Goal: Transaction & Acquisition: Purchase product/service

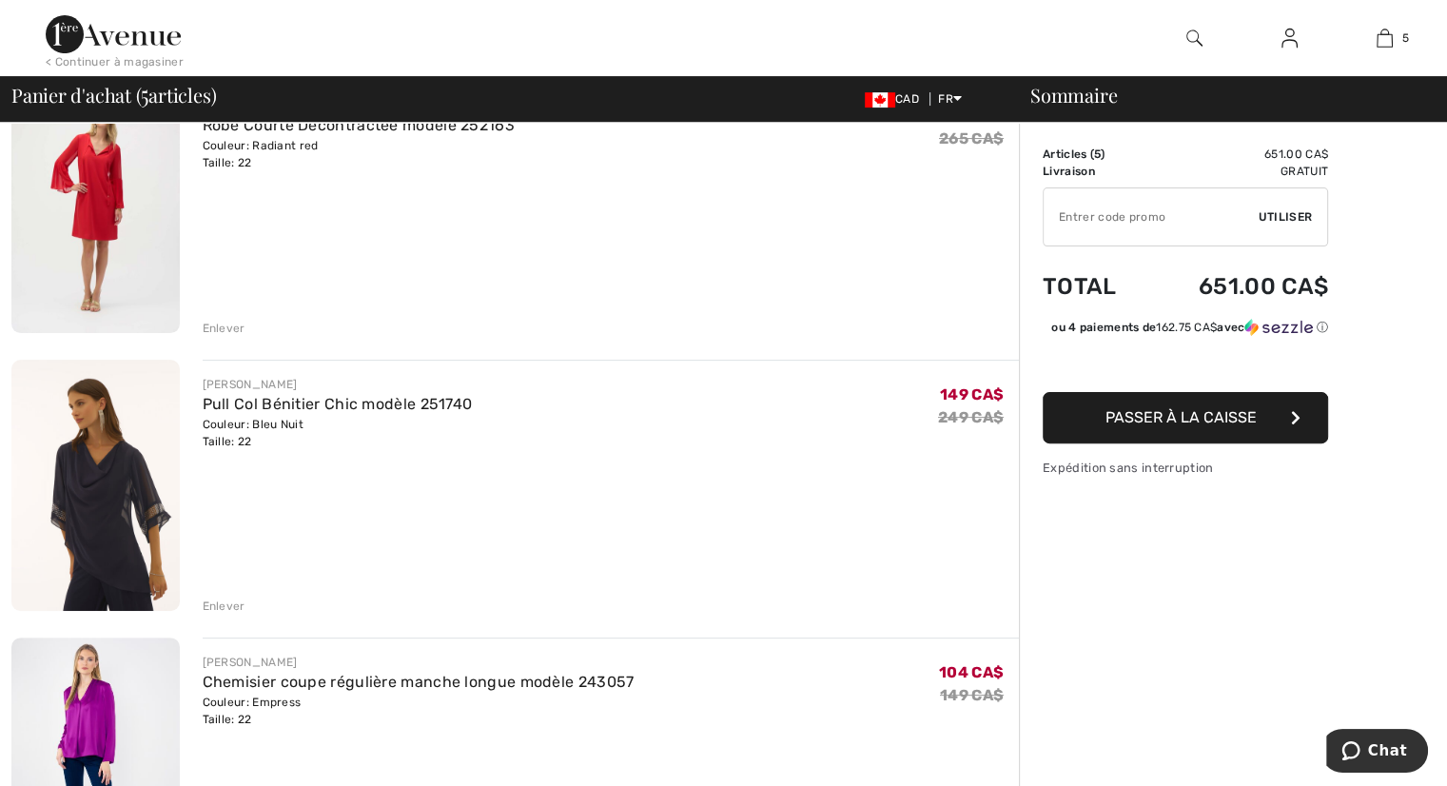
scroll to position [571, 0]
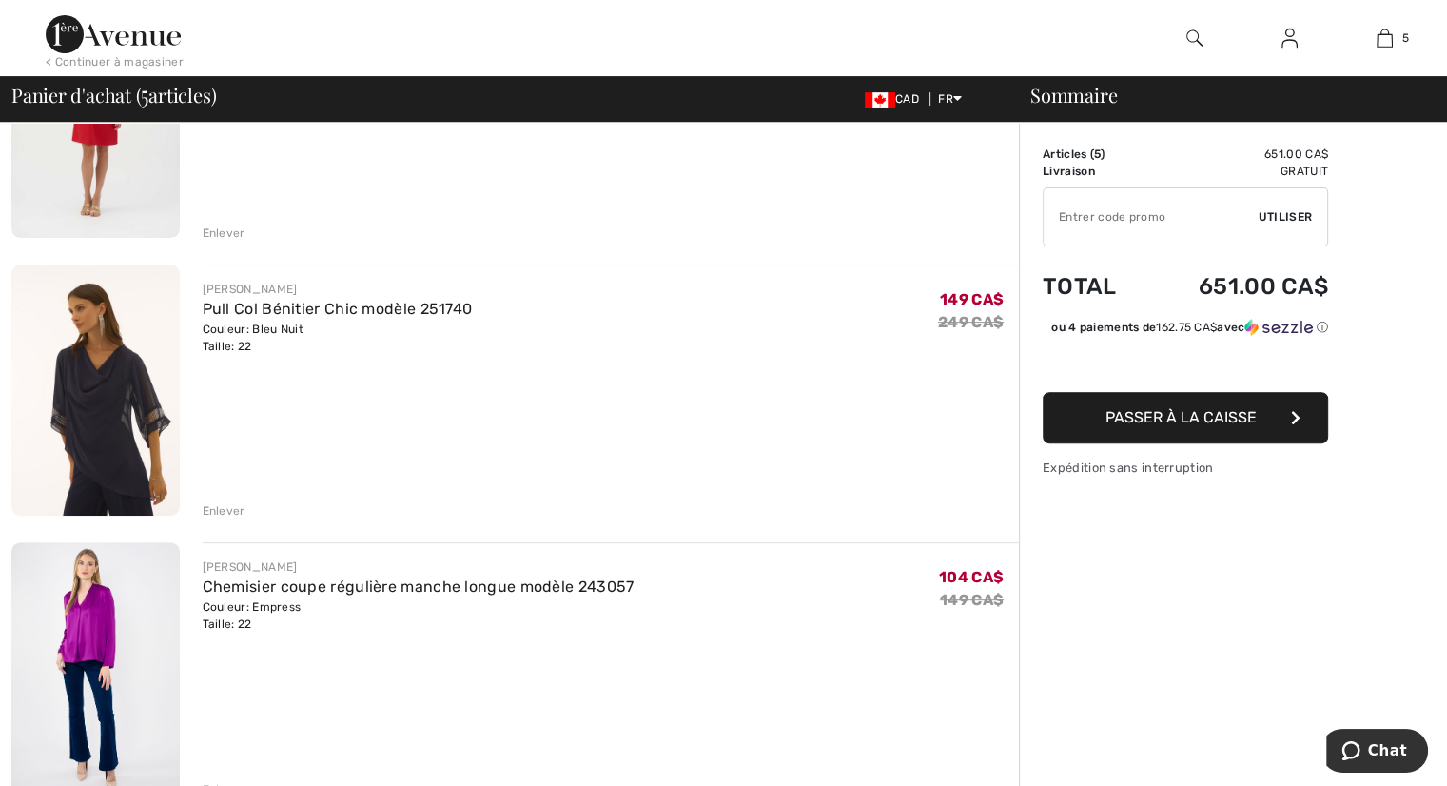
click at [128, 437] on img at bounding box center [95, 389] width 168 height 251
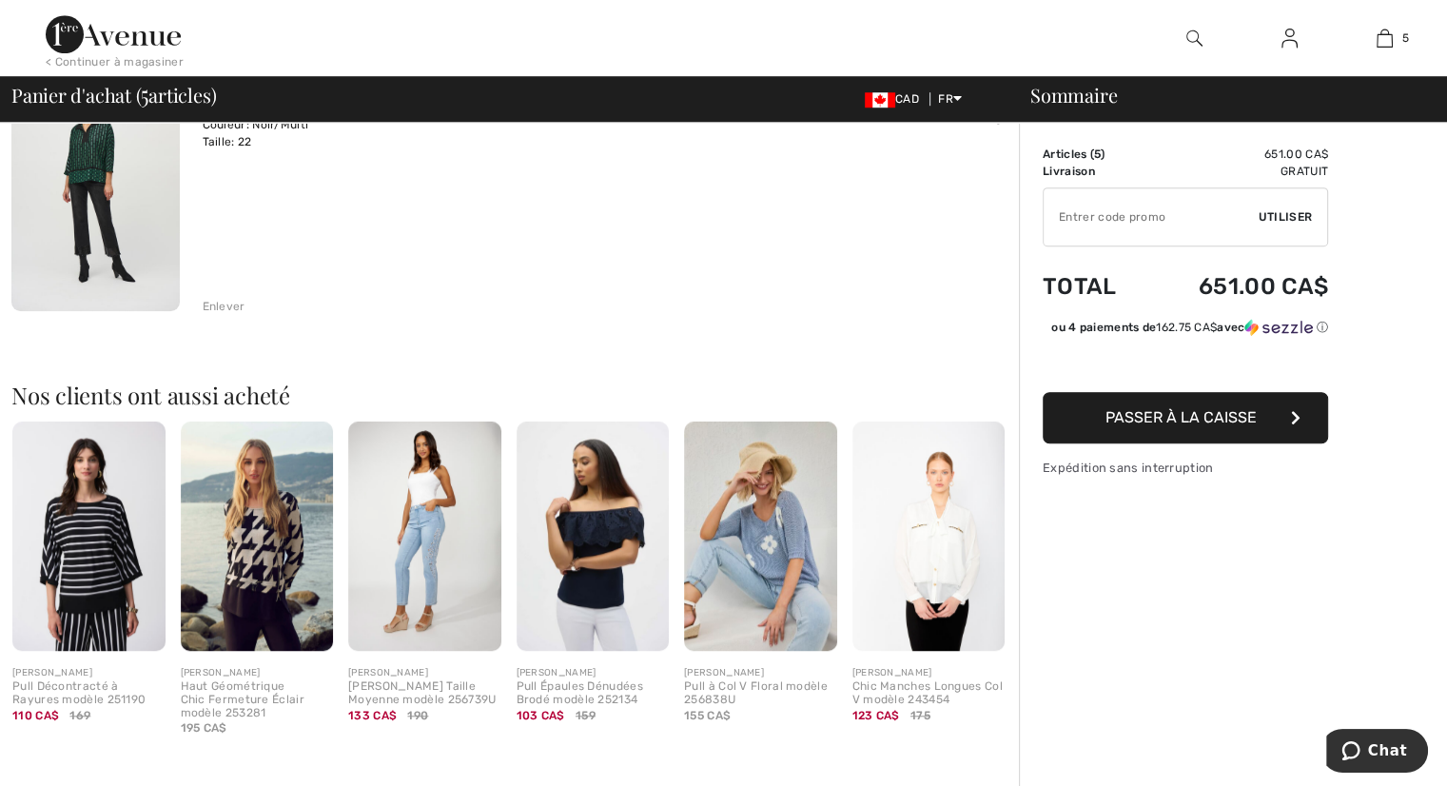
scroll to position [1427, 0]
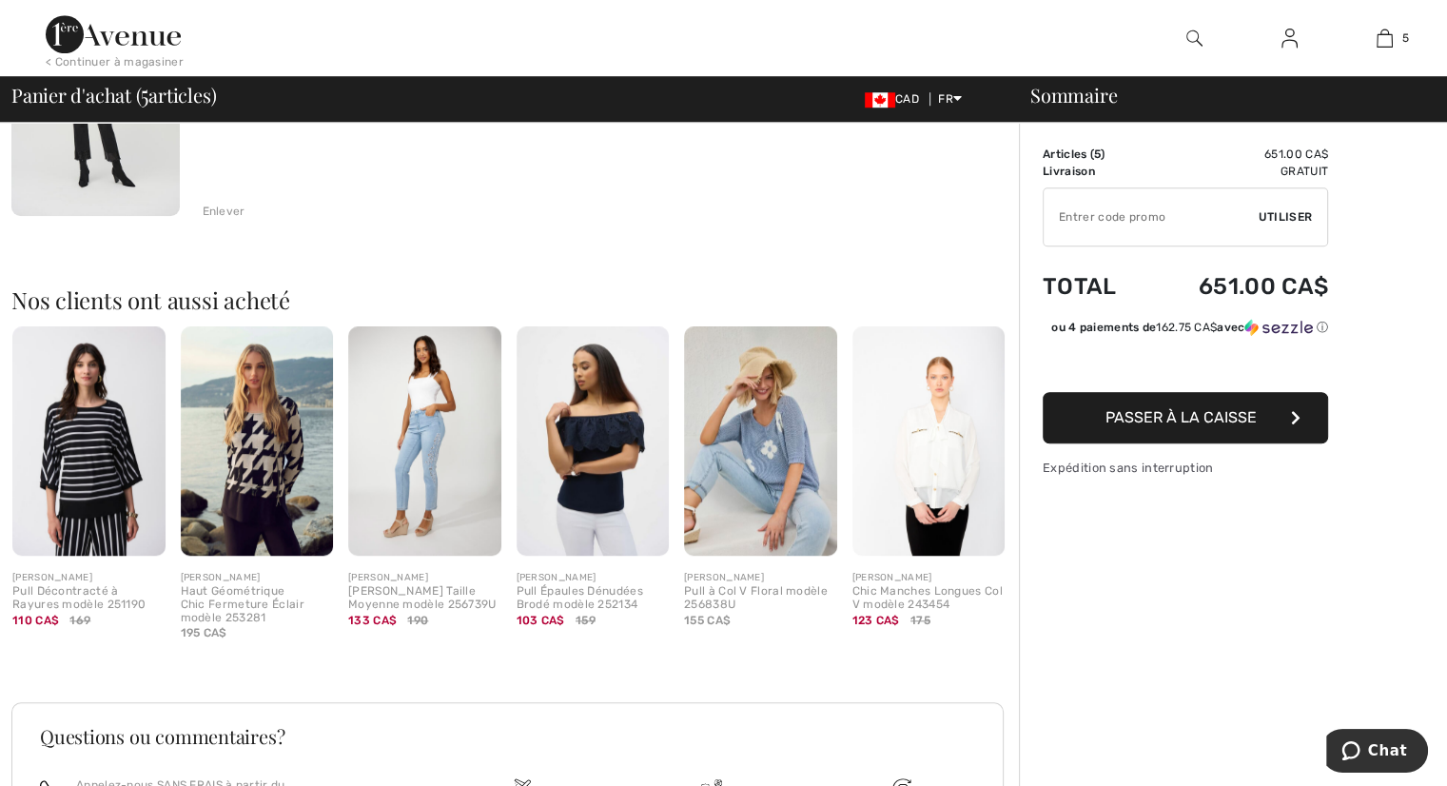
click at [774, 465] on img at bounding box center [760, 440] width 153 height 229
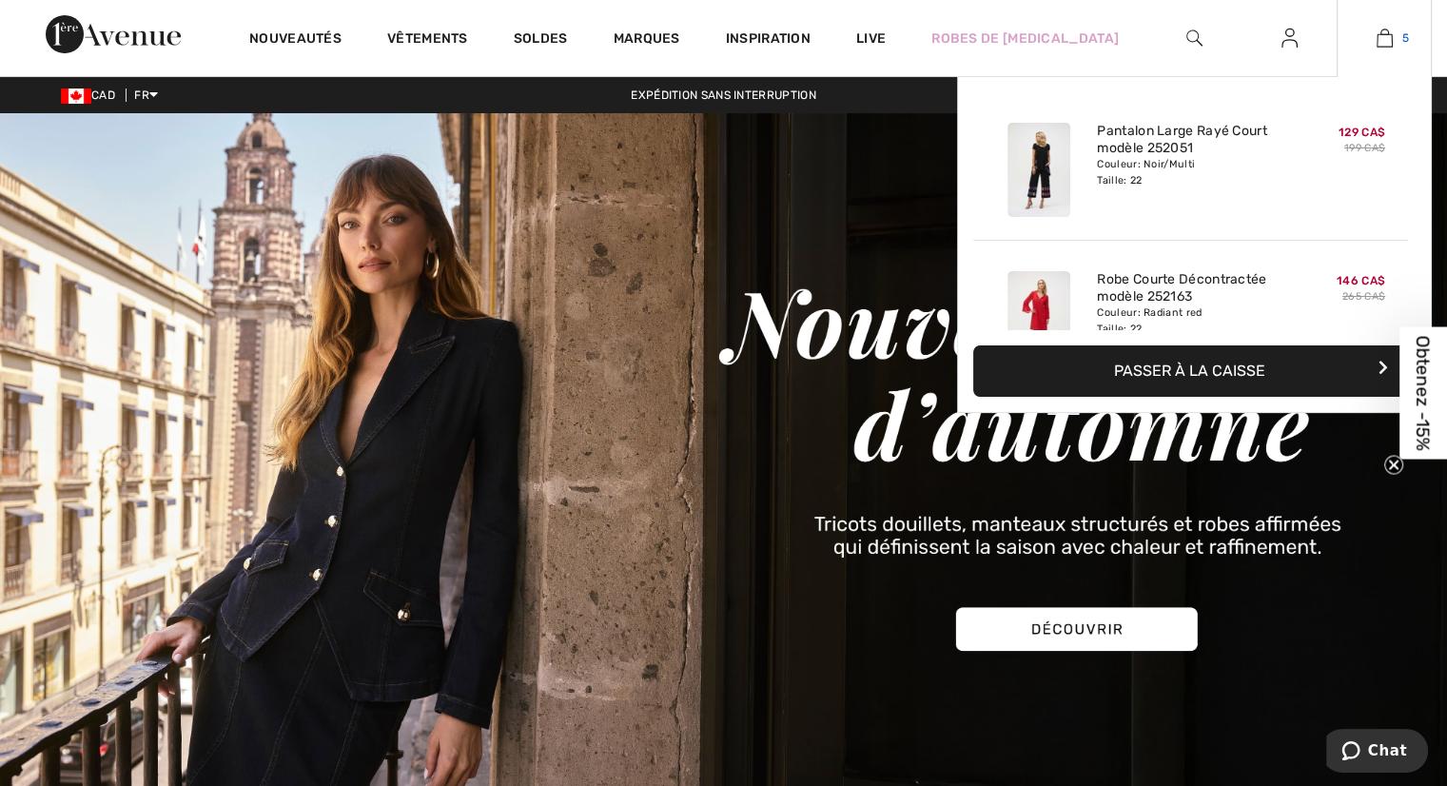
click at [1395, 41] on link "5" at bounding box center [1383, 38] width 93 height 23
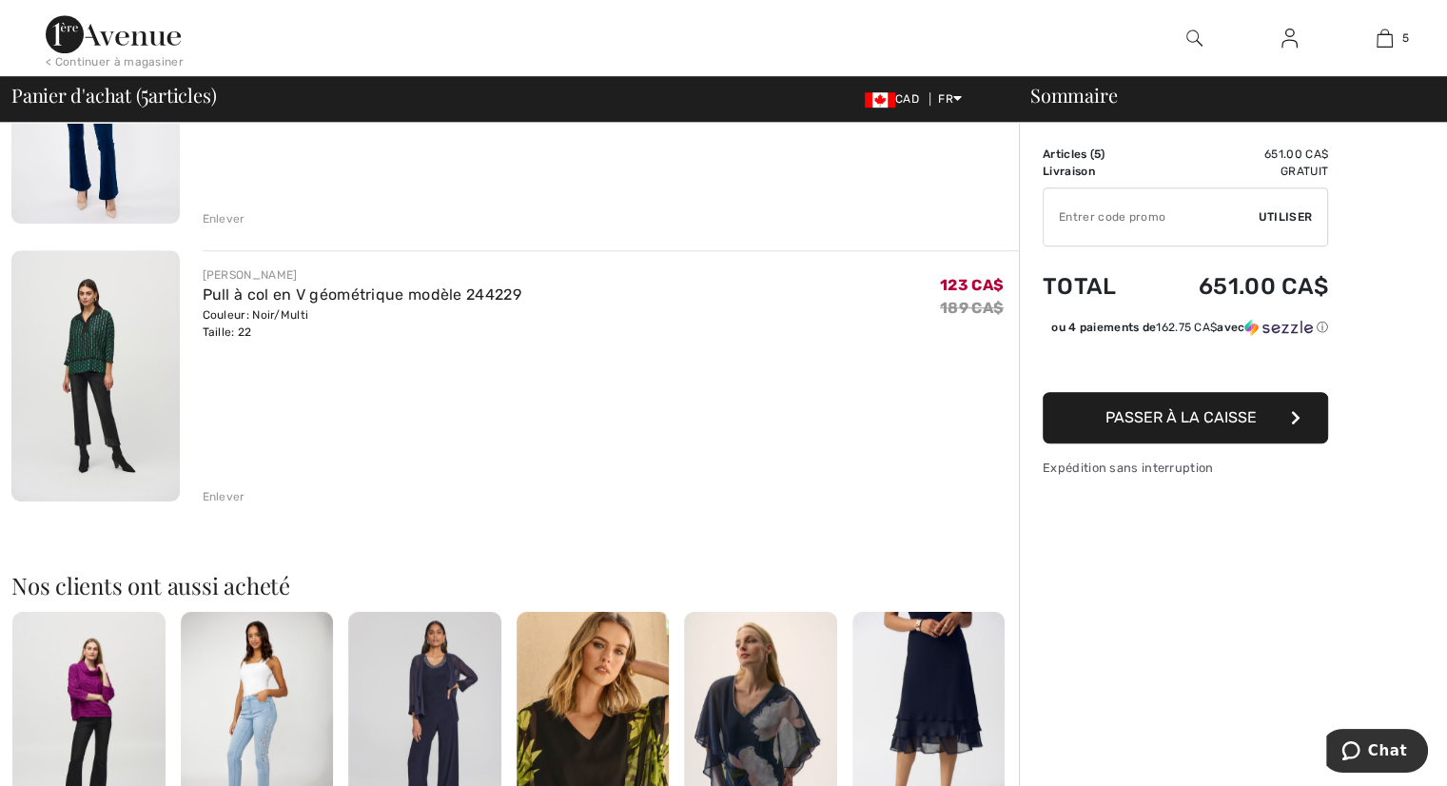
scroll to position [1427, 0]
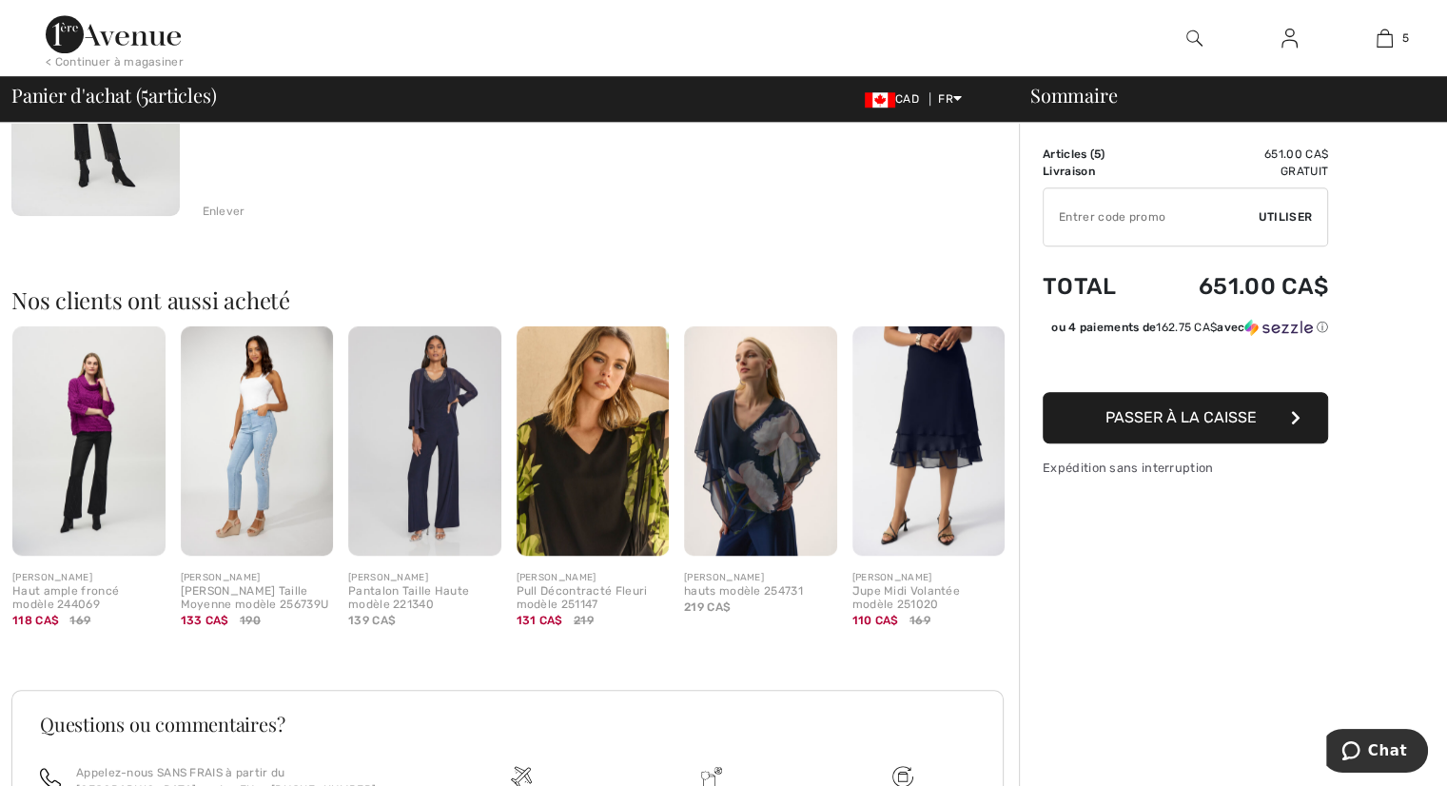
click at [87, 442] on img at bounding box center [88, 440] width 153 height 229
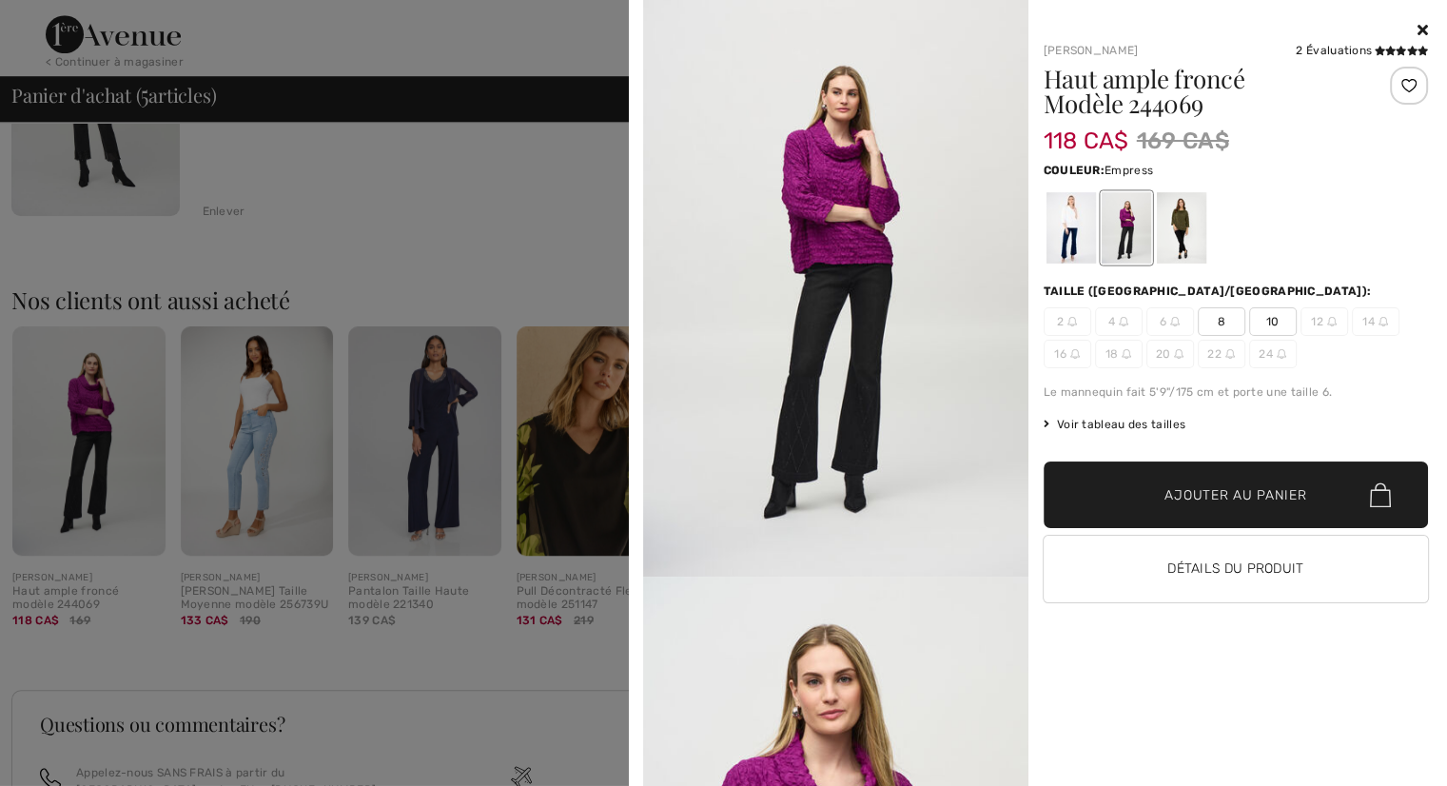
click at [1419, 27] on icon at bounding box center [1422, 29] width 10 height 15
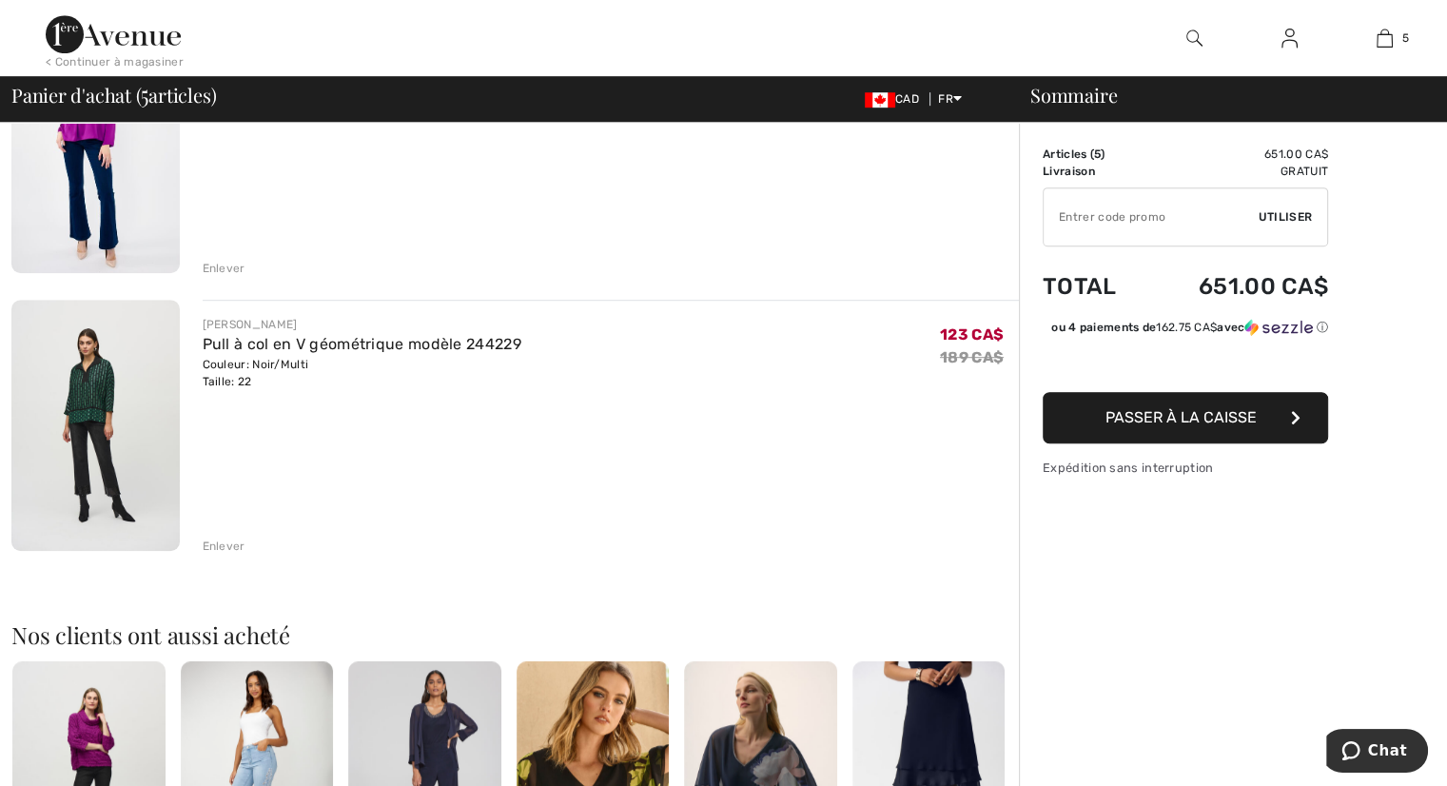
scroll to position [902, 0]
